Goal: Transaction & Acquisition: Obtain resource

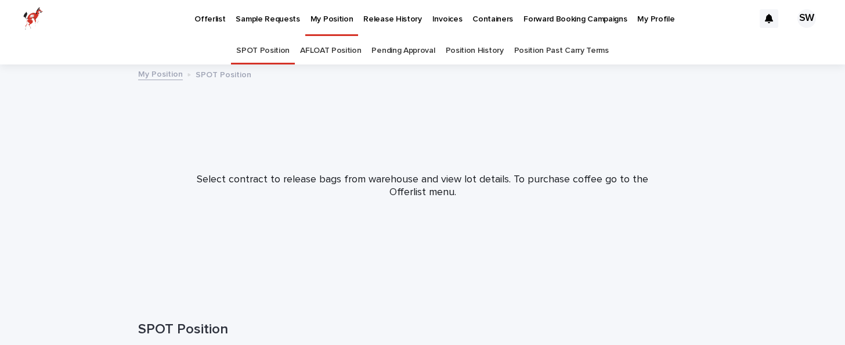
click at [255, 49] on link "SPOT Position" at bounding box center [262, 50] width 53 height 27
click at [220, 17] on p "Offerlist" at bounding box center [209, 12] width 31 height 24
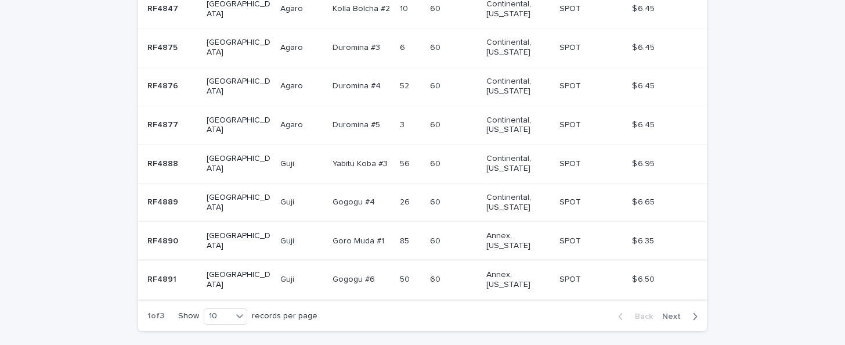
scroll to position [382, 0]
click at [678, 301] on div "Back Next" at bounding box center [658, 315] width 98 height 29
click at [677, 310] on button "Next" at bounding box center [681, 315] width 49 height 10
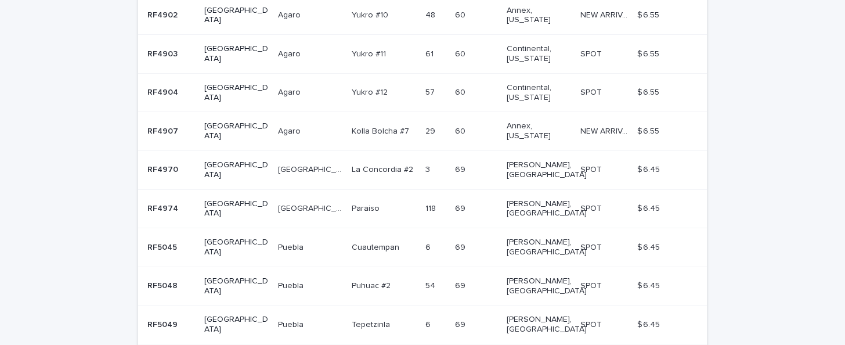
scroll to position [306, 0]
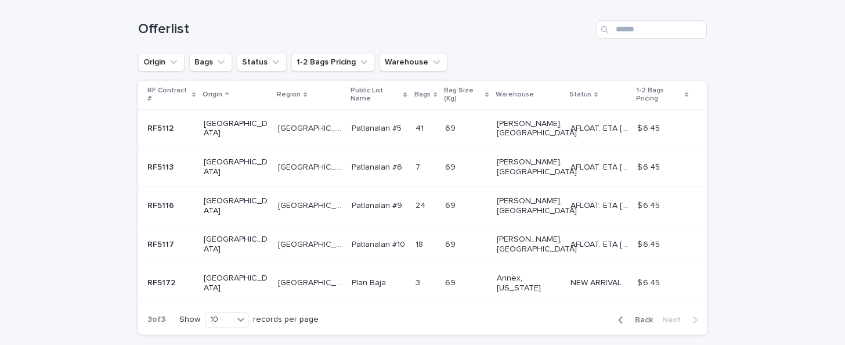
click at [628, 314] on div "button" at bounding box center [623, 319] width 10 height 10
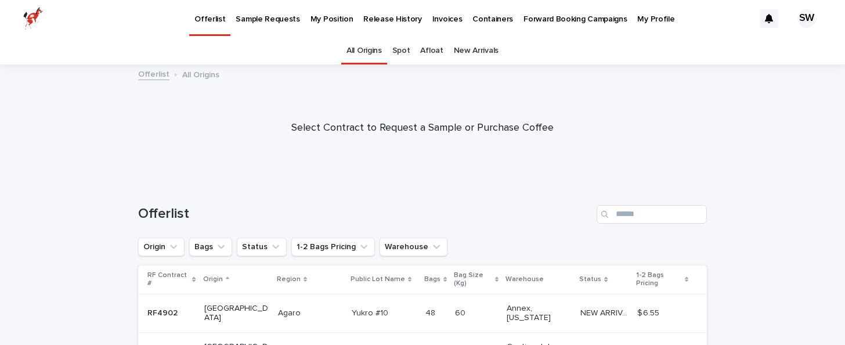
click at [332, 19] on p "My Position" at bounding box center [331, 12] width 43 height 24
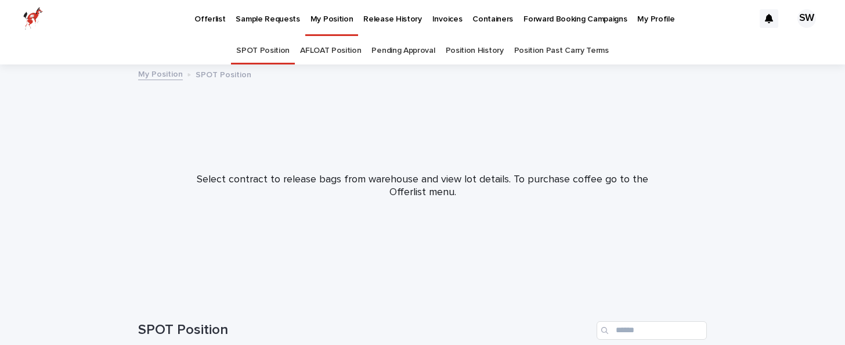
click at [222, 15] on div "Offerlist" at bounding box center [209, 12] width 41 height 24
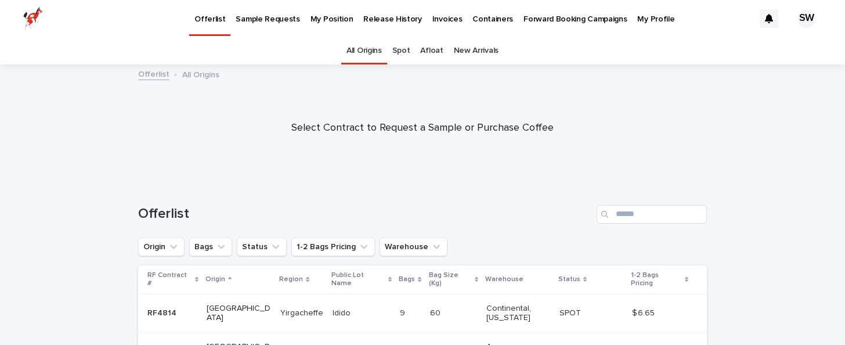
click at [260, 22] on p "Sample Requests" at bounding box center [268, 12] width 64 height 24
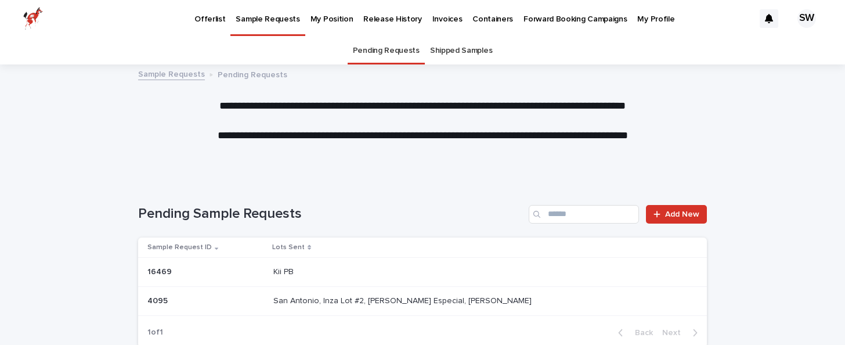
click at [216, 22] on p "Offerlist" at bounding box center [209, 12] width 31 height 24
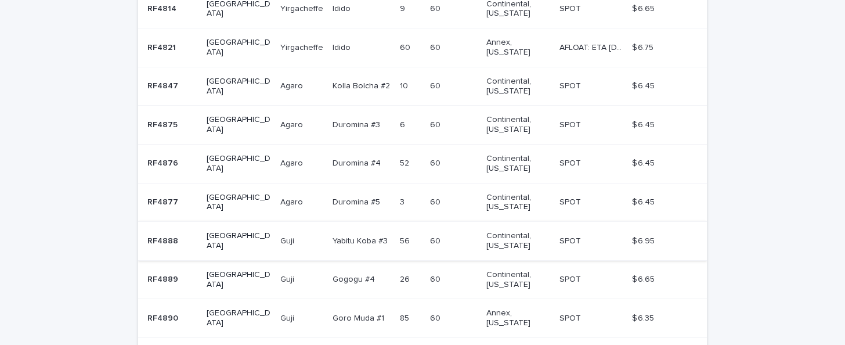
scroll to position [397, 0]
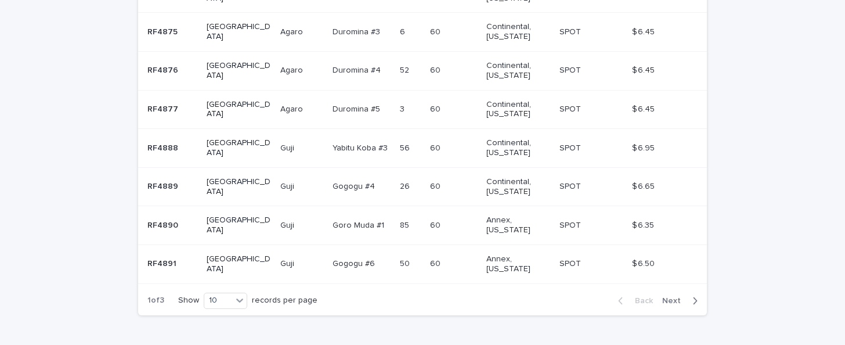
click at [672, 296] on span "Next" at bounding box center [675, 300] width 26 height 8
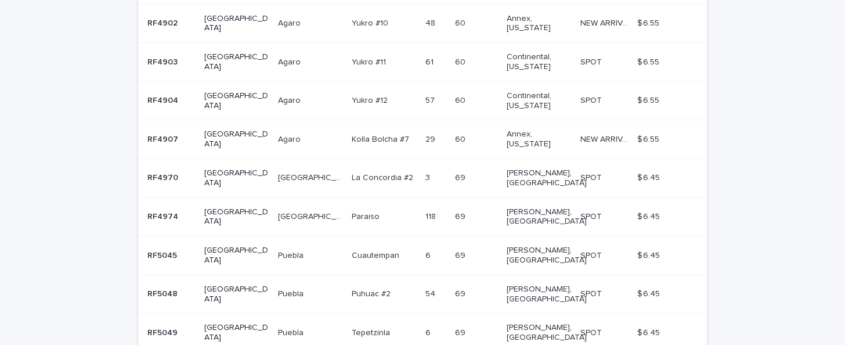
scroll to position [283, 0]
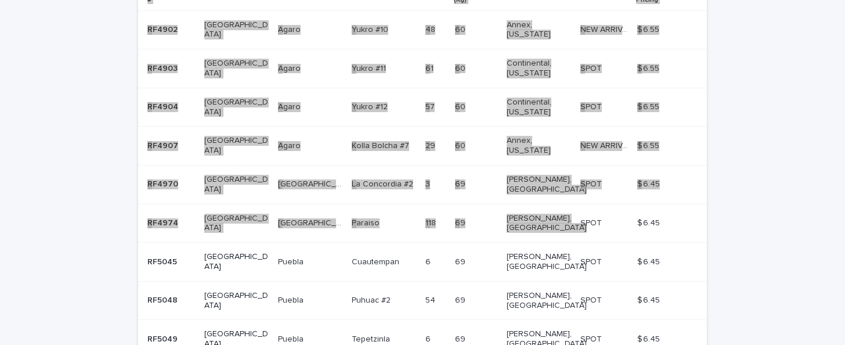
drag, startPoint x: 610, startPoint y: 173, endPoint x: 540, endPoint y: 178, distance: 70.9
click at [540, 178] on div "Loading... Saving… Loading... Saving… Offerlist Origin Bags Status 1-2 Bags Pri…" at bounding box center [422, 197] width 845 height 598
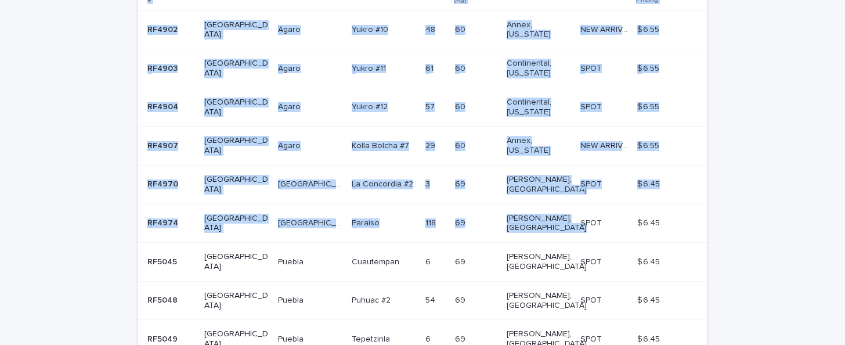
click at [716, 144] on div "Loading... Saving… Loading... Saving… Offerlist Origin Bags Status 1-2 Bags Pri…" at bounding box center [422, 197] width 845 height 598
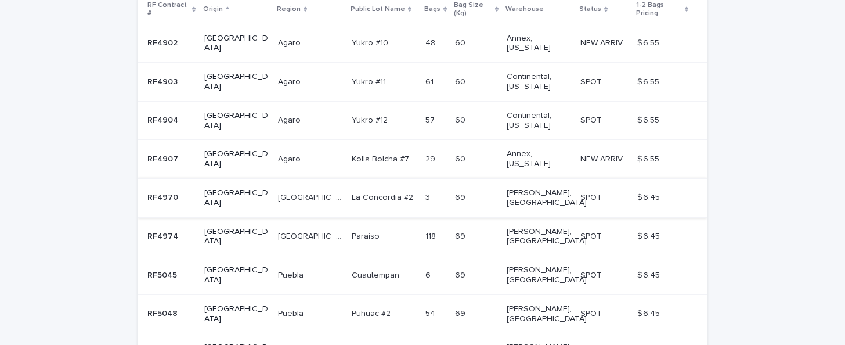
scroll to position [276, 0]
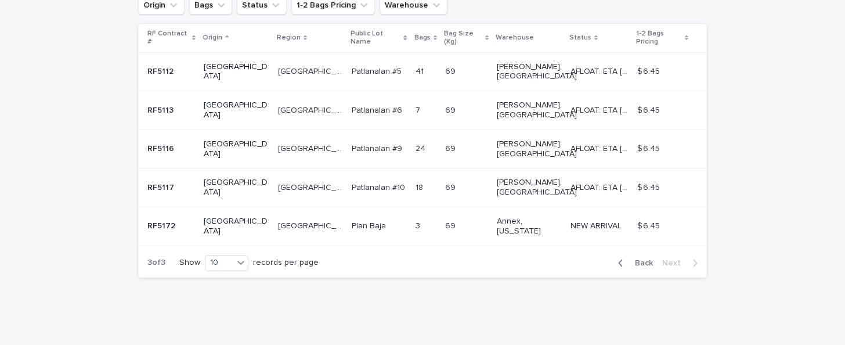
scroll to position [184, 0]
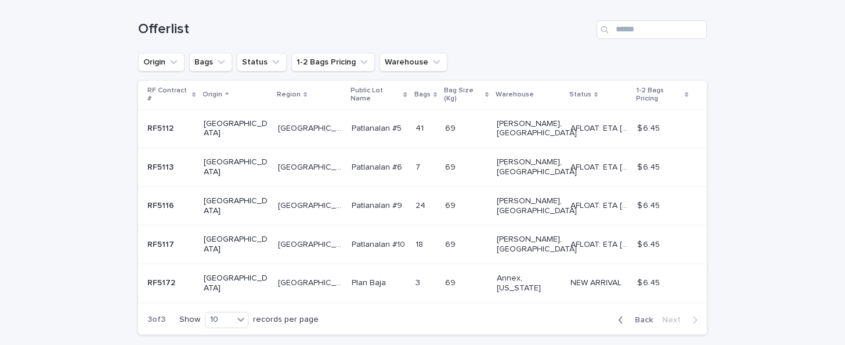
click at [647, 316] on span "Back" at bounding box center [640, 320] width 25 height 8
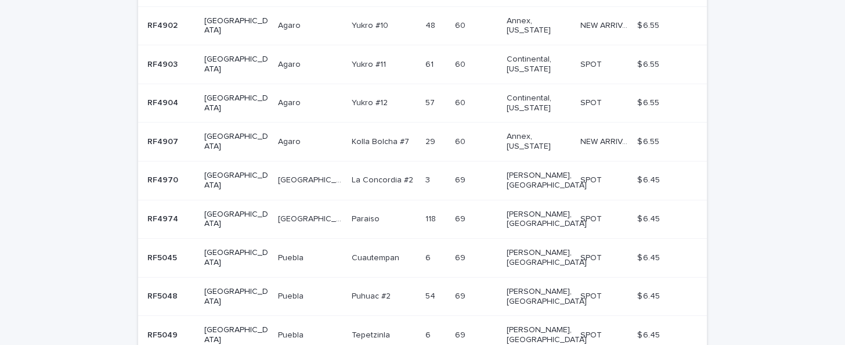
scroll to position [281, 0]
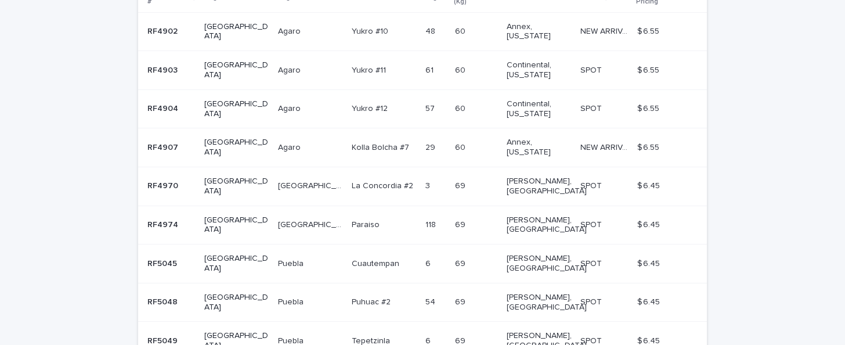
click at [450, 168] on td "69 69" at bounding box center [476, 186] width 52 height 39
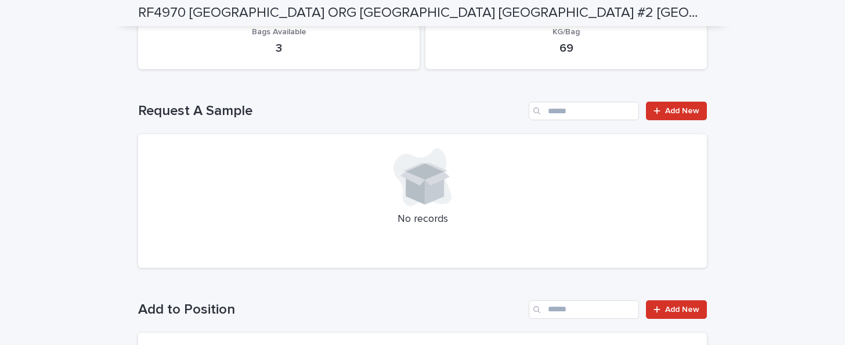
scroll to position [429, 0]
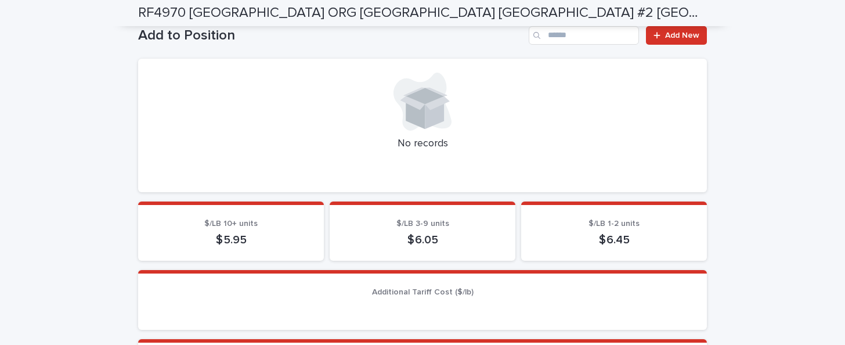
click at [616, 233] on p "$ 6.45" at bounding box center [614, 240] width 158 height 14
click at [628, 233] on section "$/LB 1-2 units $ 6.45" at bounding box center [614, 231] width 186 height 60
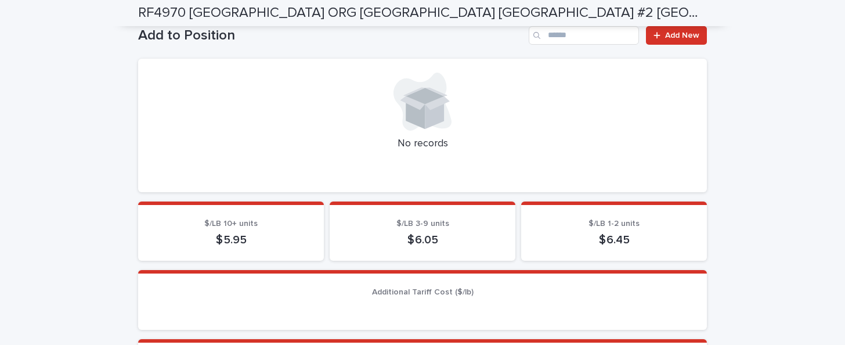
click at [633, 233] on p "$ 6.45" at bounding box center [614, 240] width 158 height 14
click at [643, 233] on p "$ 6.45" at bounding box center [614, 240] width 158 height 14
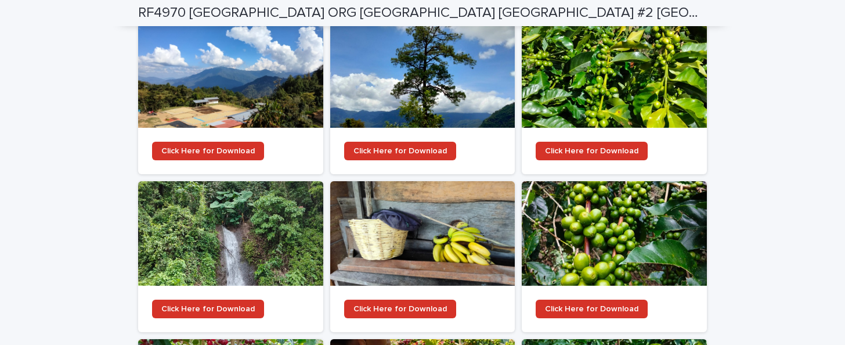
scroll to position [1431, 0]
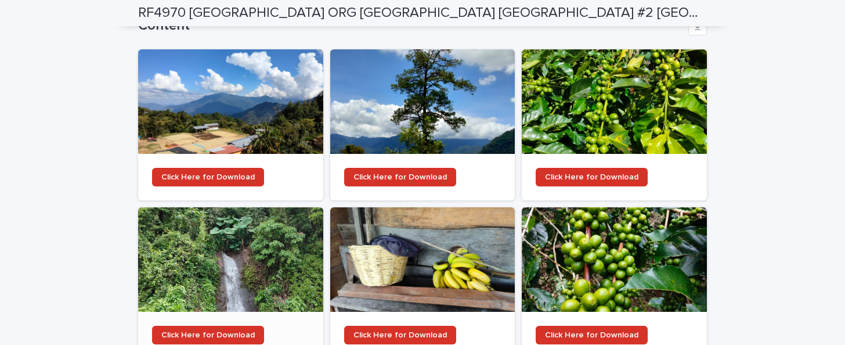
click at [237, 254] on div at bounding box center [230, 259] width 185 height 104
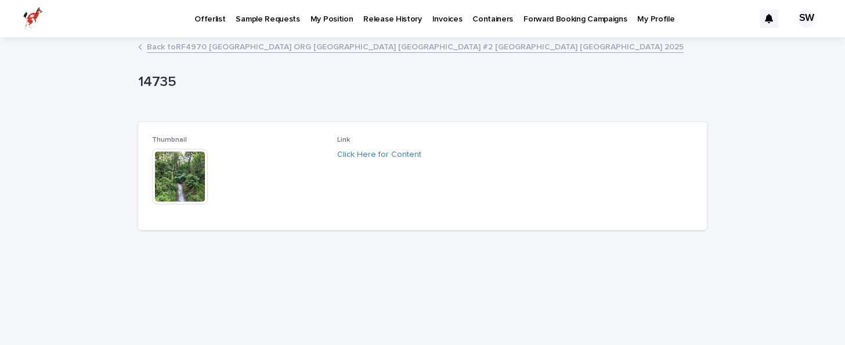
click at [182, 178] on img at bounding box center [180, 177] width 56 height 56
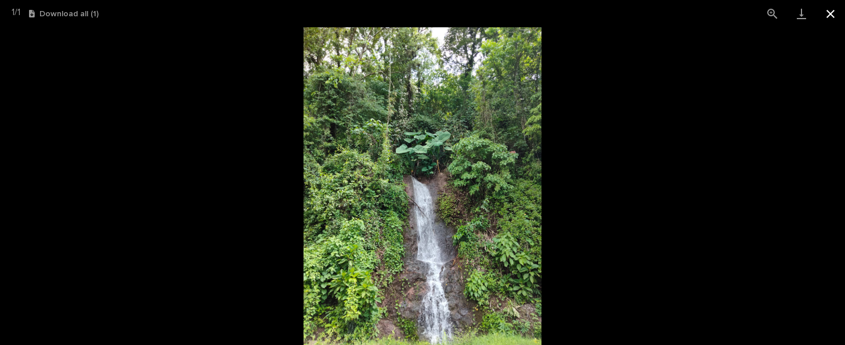
click at [830, 17] on button "Close gallery" at bounding box center [830, 13] width 29 height 27
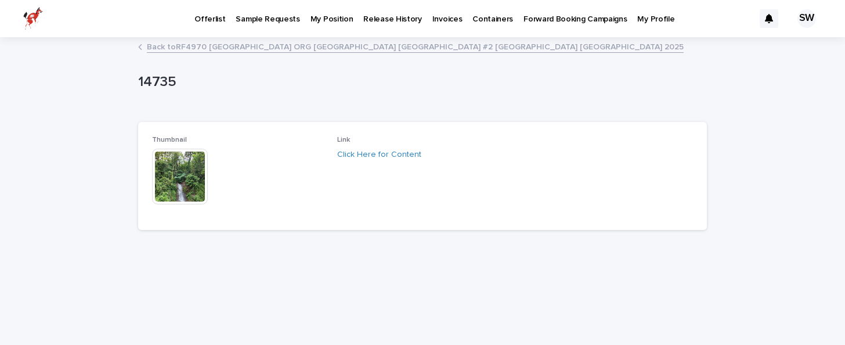
click at [174, 46] on link "Back to RF4970 [GEOGRAPHIC_DATA] ORG [GEOGRAPHIC_DATA] [GEOGRAPHIC_DATA] #2 [PE…" at bounding box center [415, 45] width 537 height 13
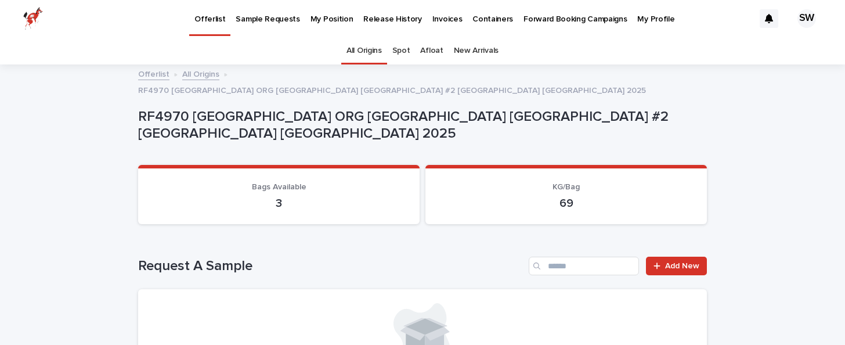
click at [160, 109] on p "RF4970 [GEOGRAPHIC_DATA] ORG [GEOGRAPHIC_DATA] [GEOGRAPHIC_DATA] #2 [GEOGRAPHIC…" at bounding box center [420, 125] width 564 height 34
click at [263, 258] on h1 "Request A Sample" at bounding box center [331, 266] width 386 height 17
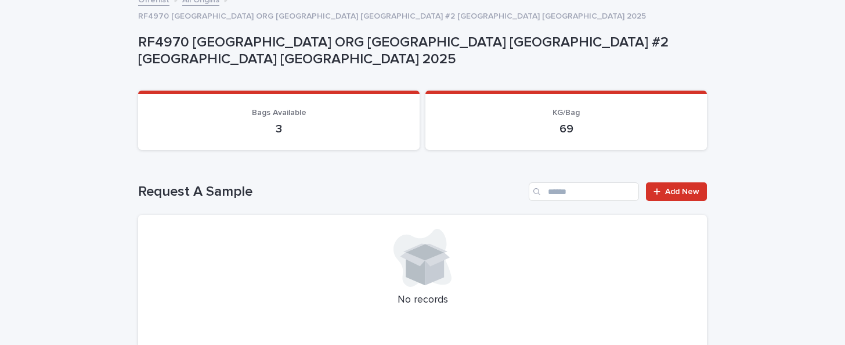
click at [687, 190] on div "Request A Sample Add New No records" at bounding box center [422, 265] width 569 height 166
click at [685, 184] on link "Add New" at bounding box center [676, 191] width 61 height 19
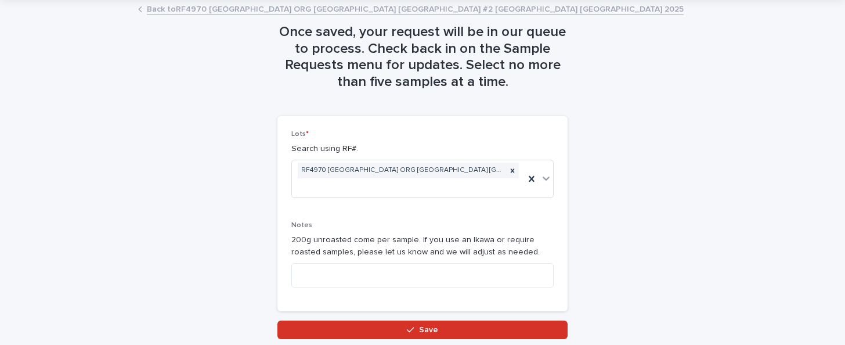
scroll to position [88, 0]
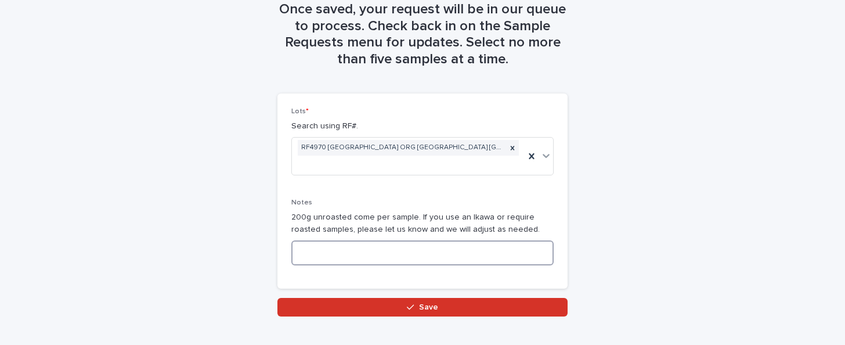
click at [397, 259] on textarea at bounding box center [422, 252] width 262 height 25
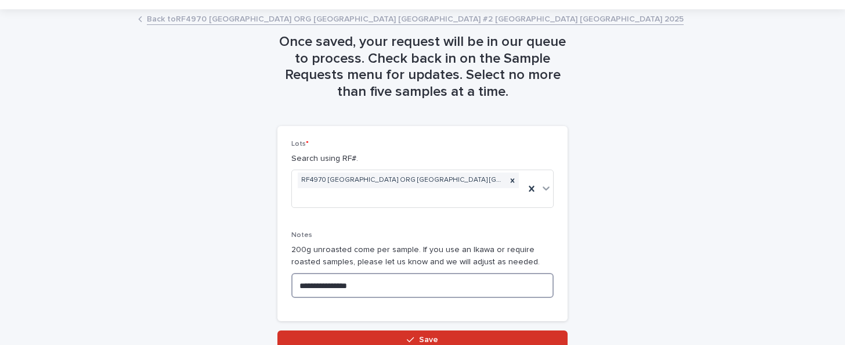
scroll to position [55, 0]
type textarea "**********"
click at [372, 197] on div "RF4970 [GEOGRAPHIC_DATA] ORG [GEOGRAPHIC_DATA] [GEOGRAPHIC_DATA] #2 [GEOGRAPHIC…" at bounding box center [408, 189] width 233 height 37
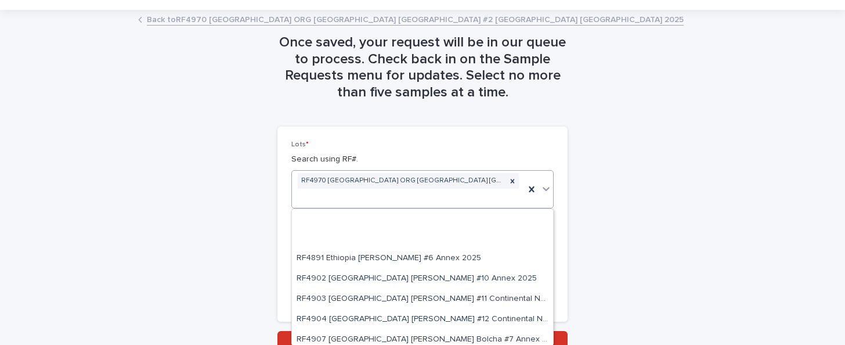
scroll to position [184, 0]
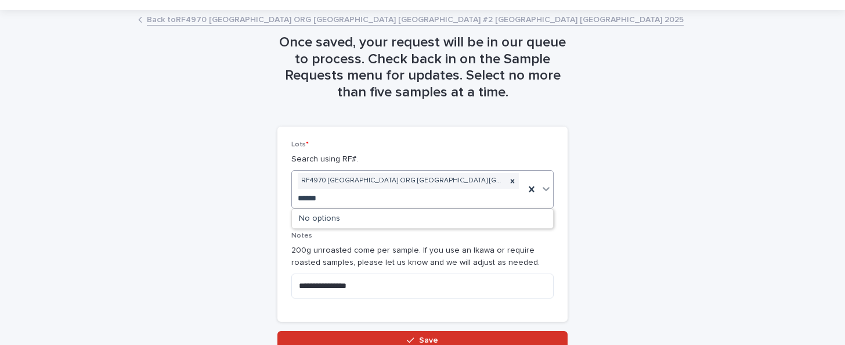
type input "*****"
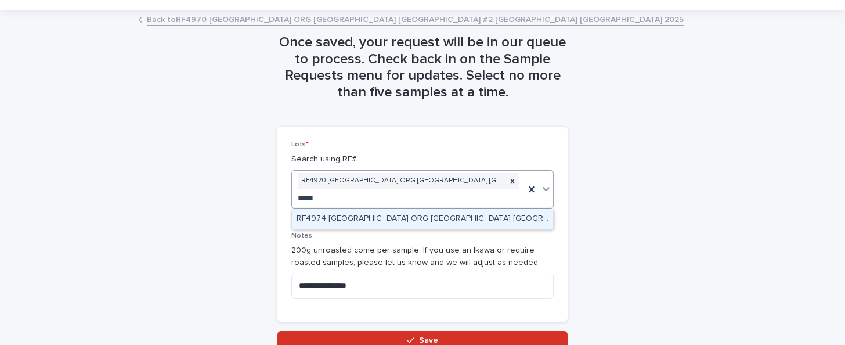
click at [468, 222] on div "RF4974 [GEOGRAPHIC_DATA] ORG [GEOGRAPHIC_DATA] [GEOGRAPHIC_DATA] [GEOGRAPHIC_DA…" at bounding box center [422, 219] width 261 height 20
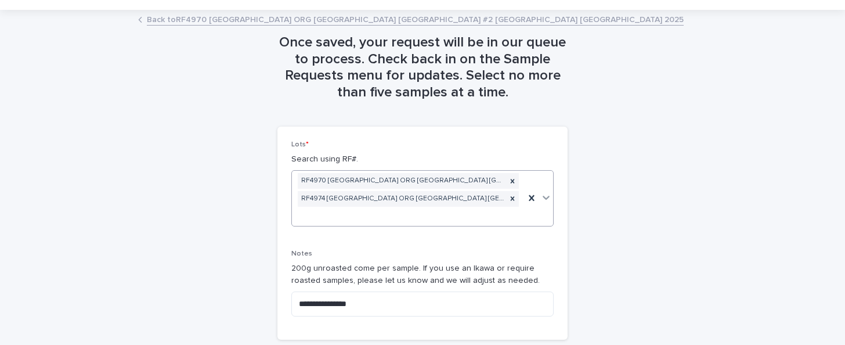
paste input "******"
type input "******"
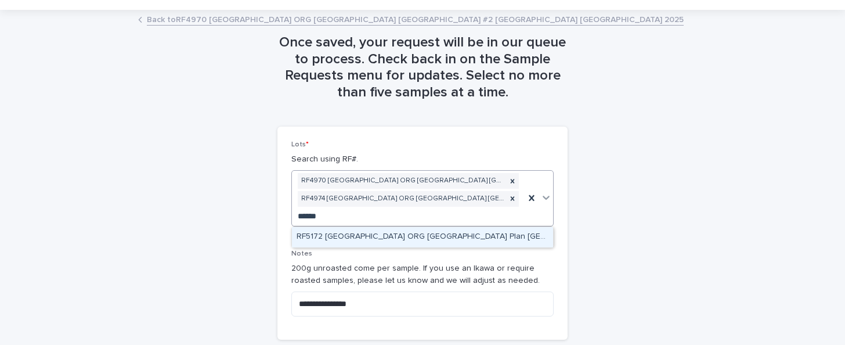
click at [462, 238] on div "RF5172 [GEOGRAPHIC_DATA] ORG [GEOGRAPHIC_DATA] Plan [GEOGRAPHIC_DATA] 2025" at bounding box center [422, 237] width 261 height 20
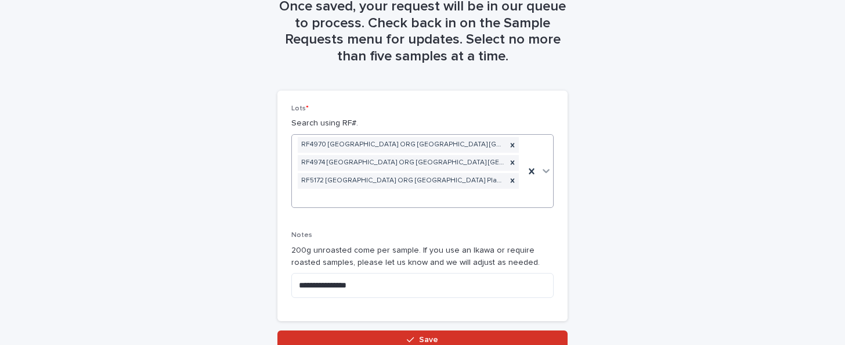
scroll to position [136, 0]
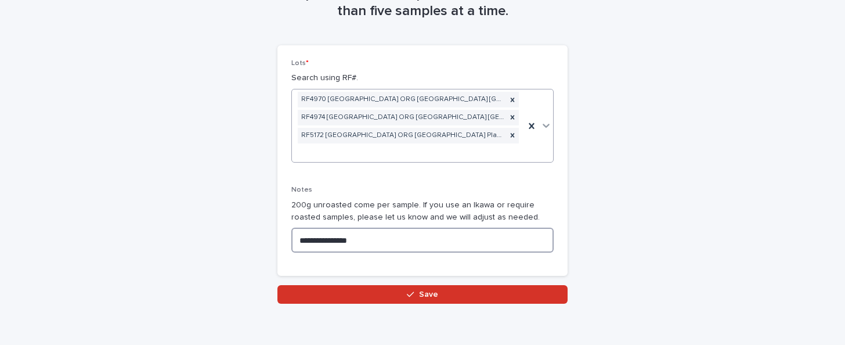
click at [393, 231] on textarea "**********" at bounding box center [422, 239] width 262 height 25
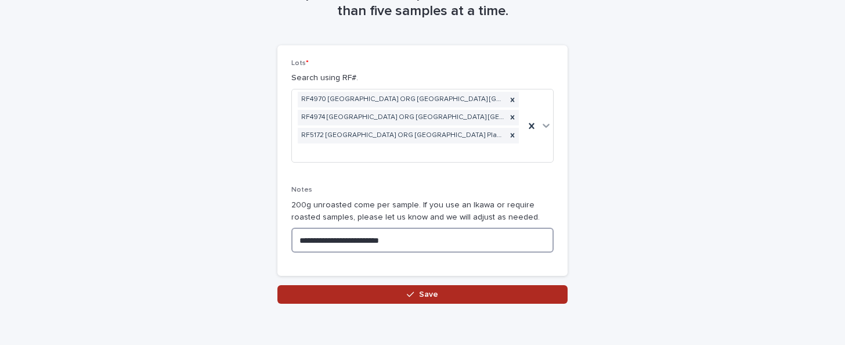
type textarea "**********"
click at [432, 290] on span "Save" at bounding box center [428, 294] width 19 height 8
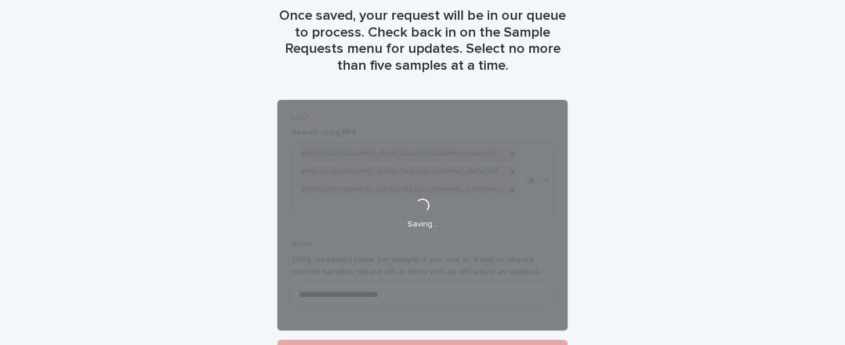
scroll to position [82, 0]
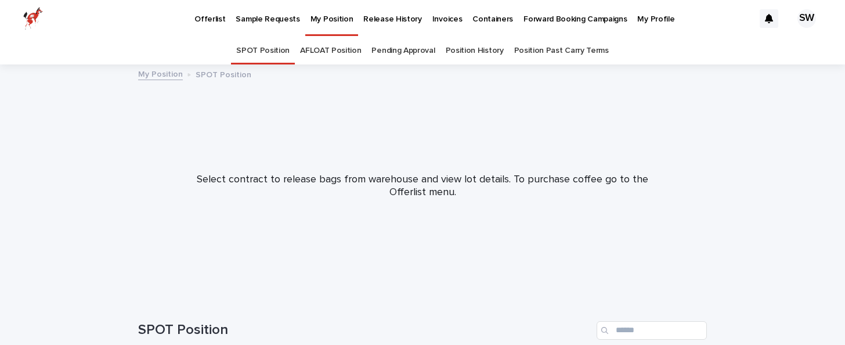
click at [207, 21] on p "Offerlist" at bounding box center [209, 12] width 31 height 24
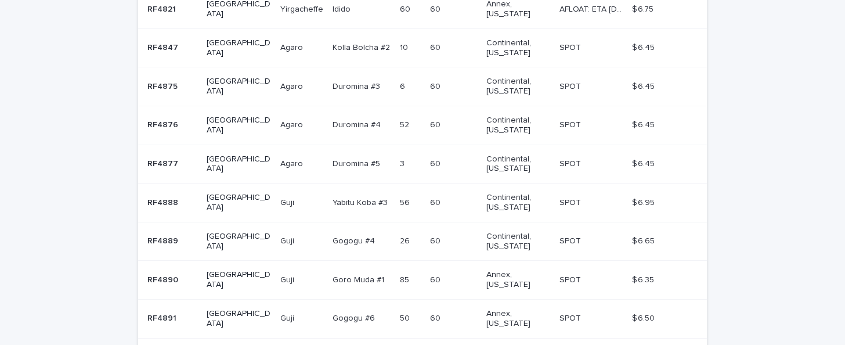
scroll to position [397, 0]
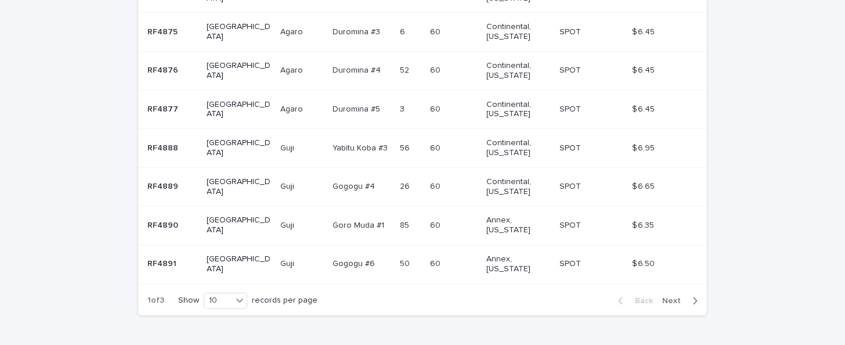
click at [678, 295] on button "Next" at bounding box center [681, 300] width 49 height 10
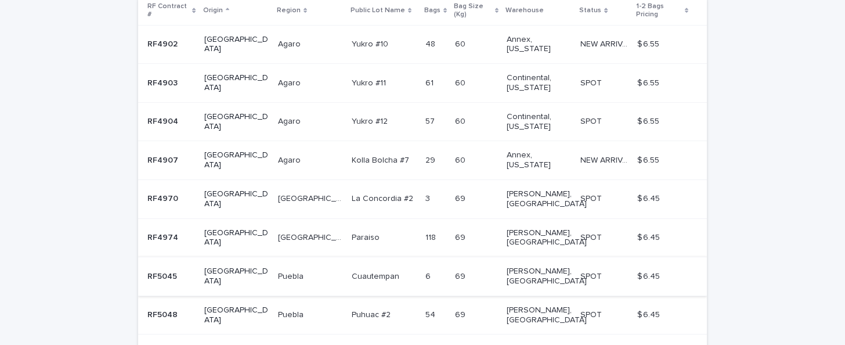
scroll to position [290, 0]
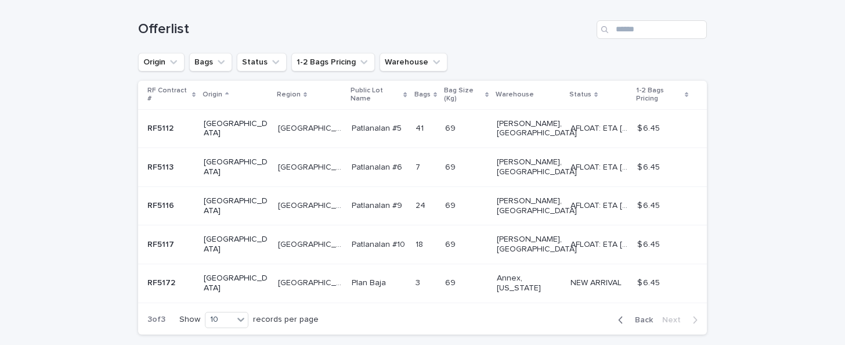
click at [638, 314] on button "Back" at bounding box center [633, 319] width 49 height 10
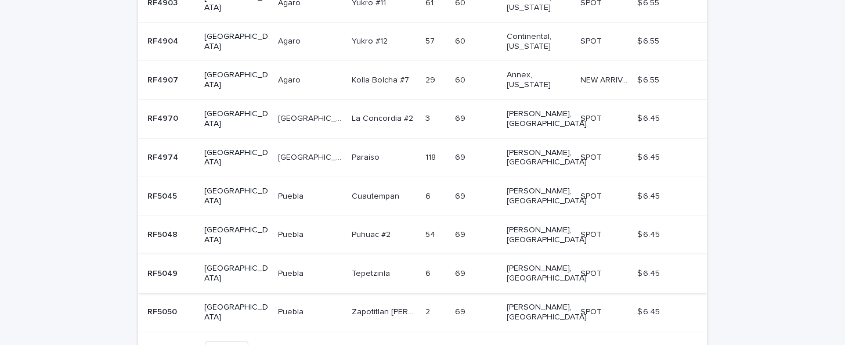
scroll to position [316, 0]
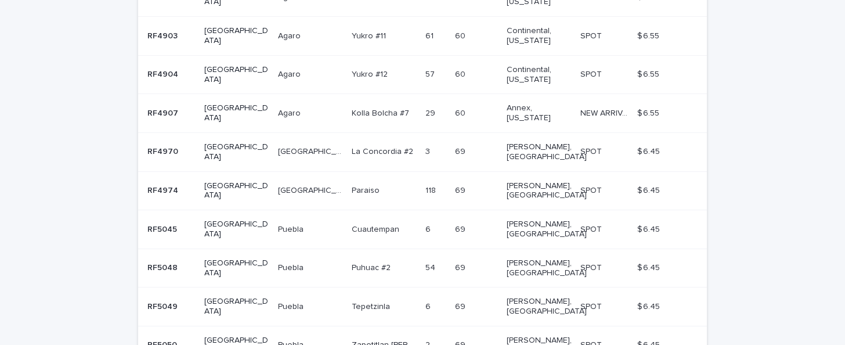
click at [425, 142] on div "3 3" at bounding box center [435, 151] width 20 height 19
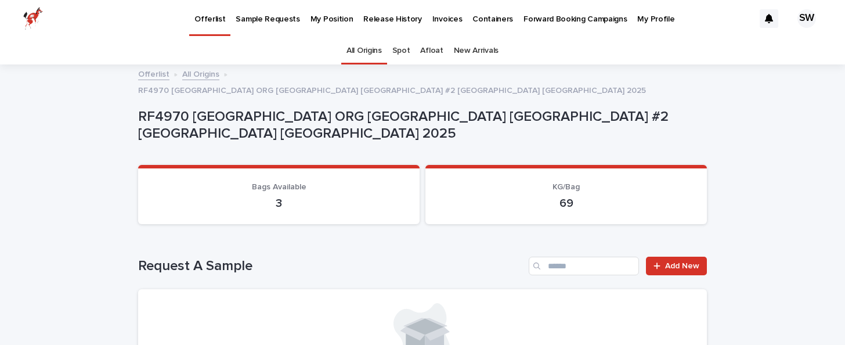
click at [207, 19] on p "Offerlist" at bounding box center [209, 12] width 31 height 24
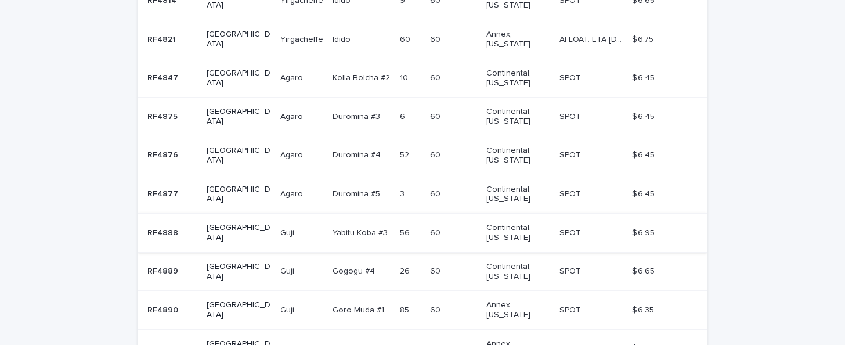
scroll to position [397, 0]
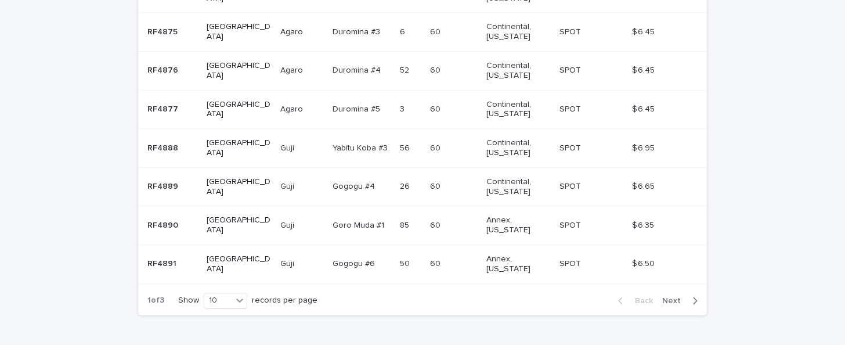
click at [683, 286] on div "Back Next" at bounding box center [658, 300] width 98 height 29
click at [666, 296] on span "Next" at bounding box center [675, 300] width 26 height 8
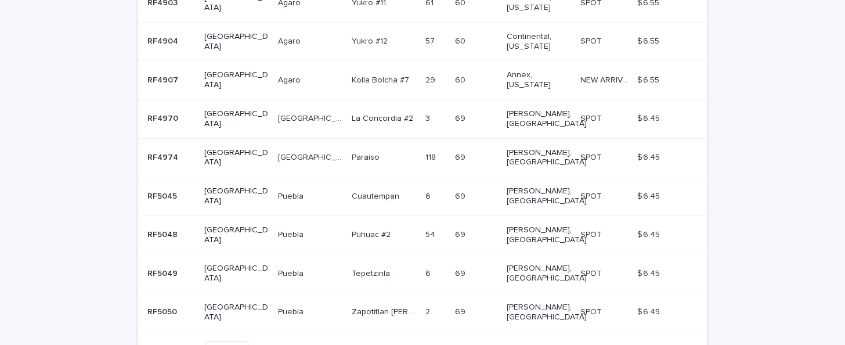
scroll to position [317, 0]
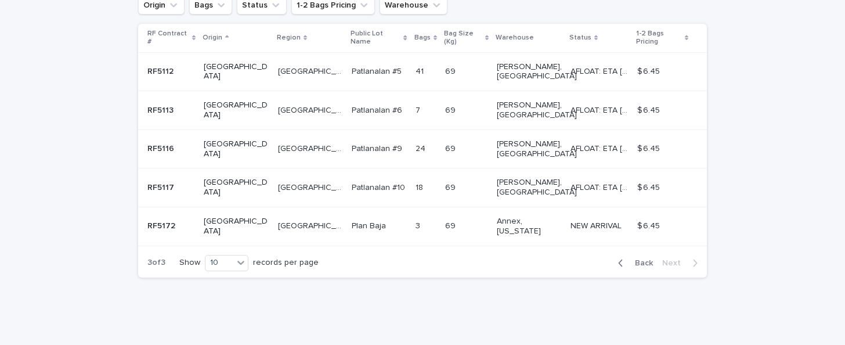
scroll to position [184, 0]
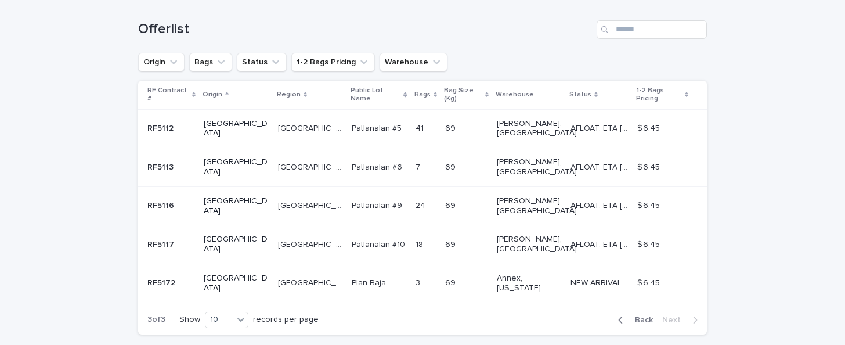
click at [628, 314] on div "button" at bounding box center [623, 319] width 10 height 10
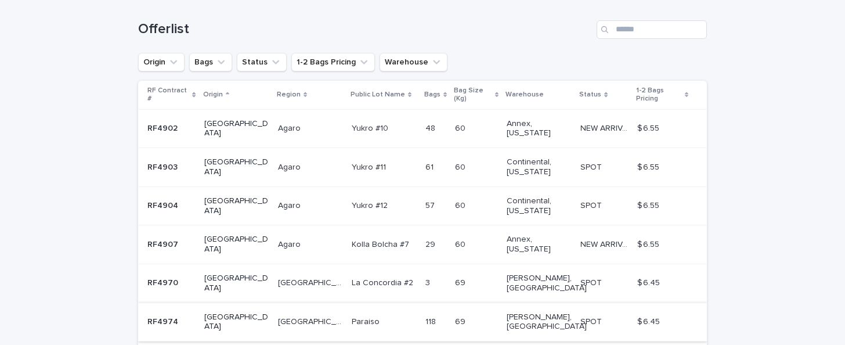
scroll to position [349, 0]
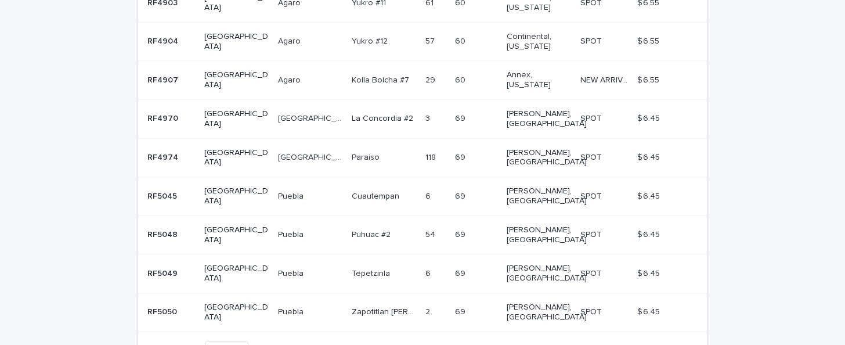
click at [679, 344] on span "Next" at bounding box center [675, 349] width 26 height 8
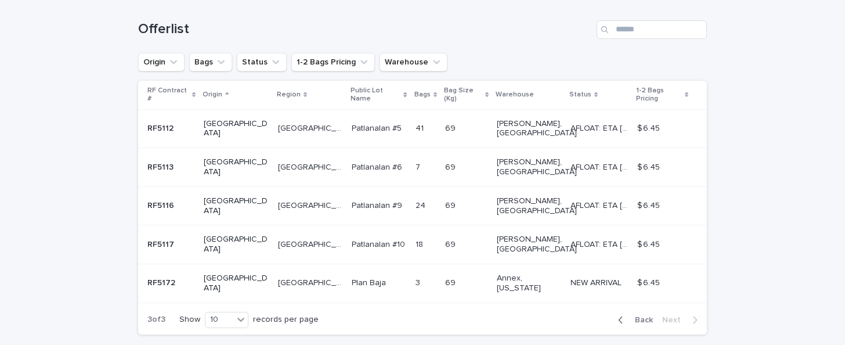
click at [445, 273] on div "69 69" at bounding box center [466, 282] width 42 height 19
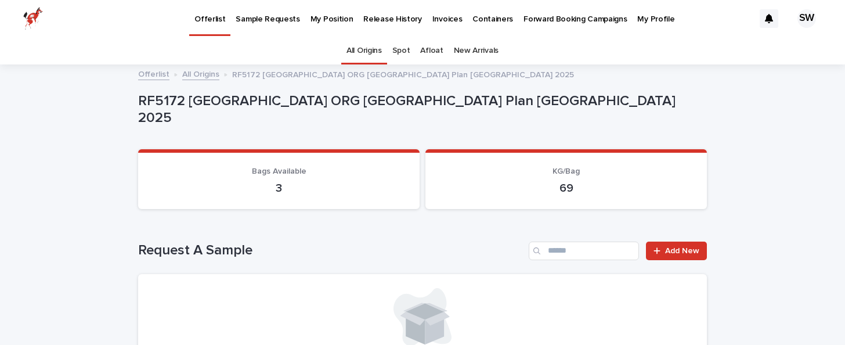
click at [153, 110] on p "RF5172 [GEOGRAPHIC_DATA] ORG [GEOGRAPHIC_DATA] Plan [GEOGRAPHIC_DATA] 2025" at bounding box center [420, 110] width 564 height 34
copy p "RF5172"
